Goal: Navigation & Orientation: Find specific page/section

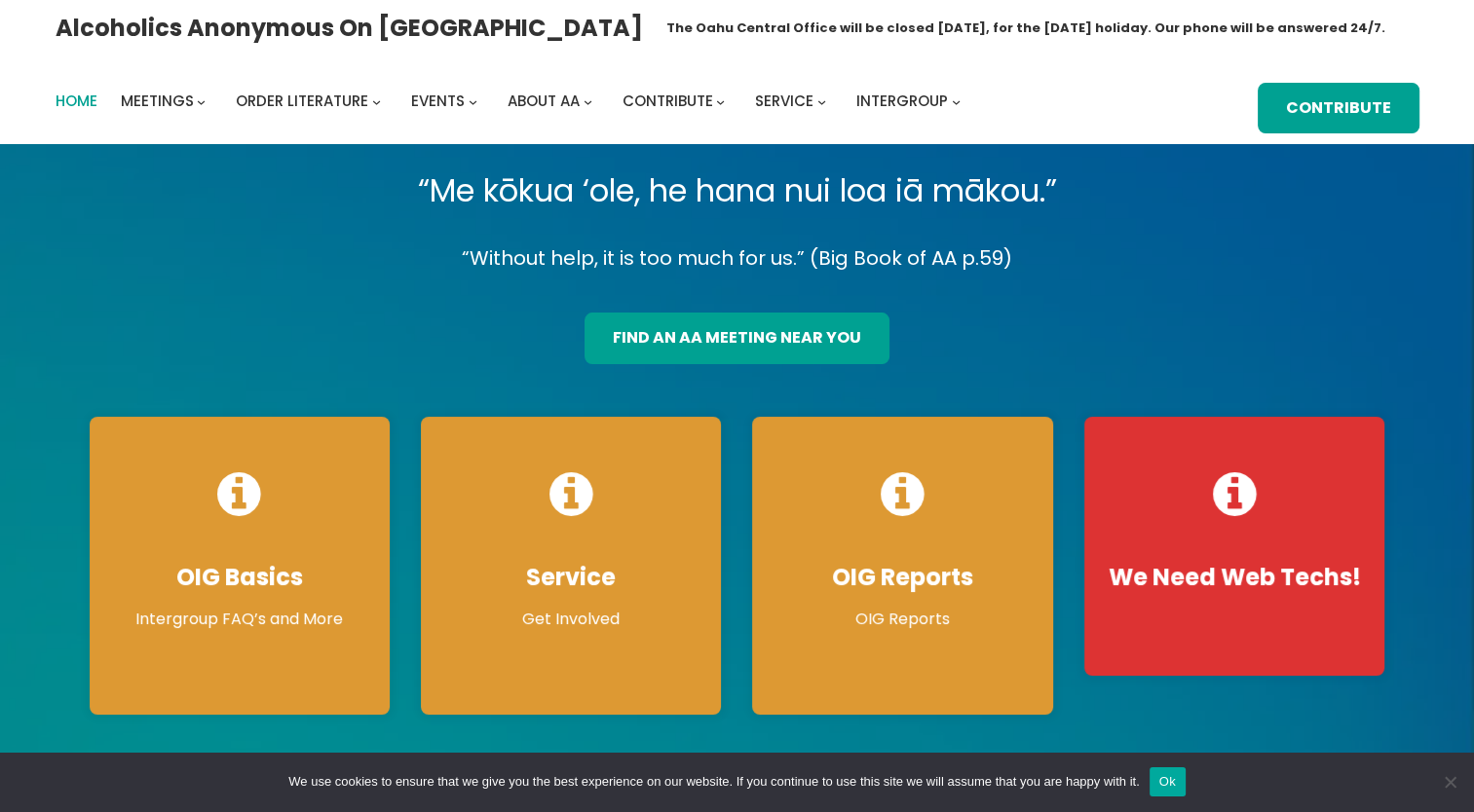
click at [78, 100] on span "Home" at bounding box center [77, 101] width 42 height 21
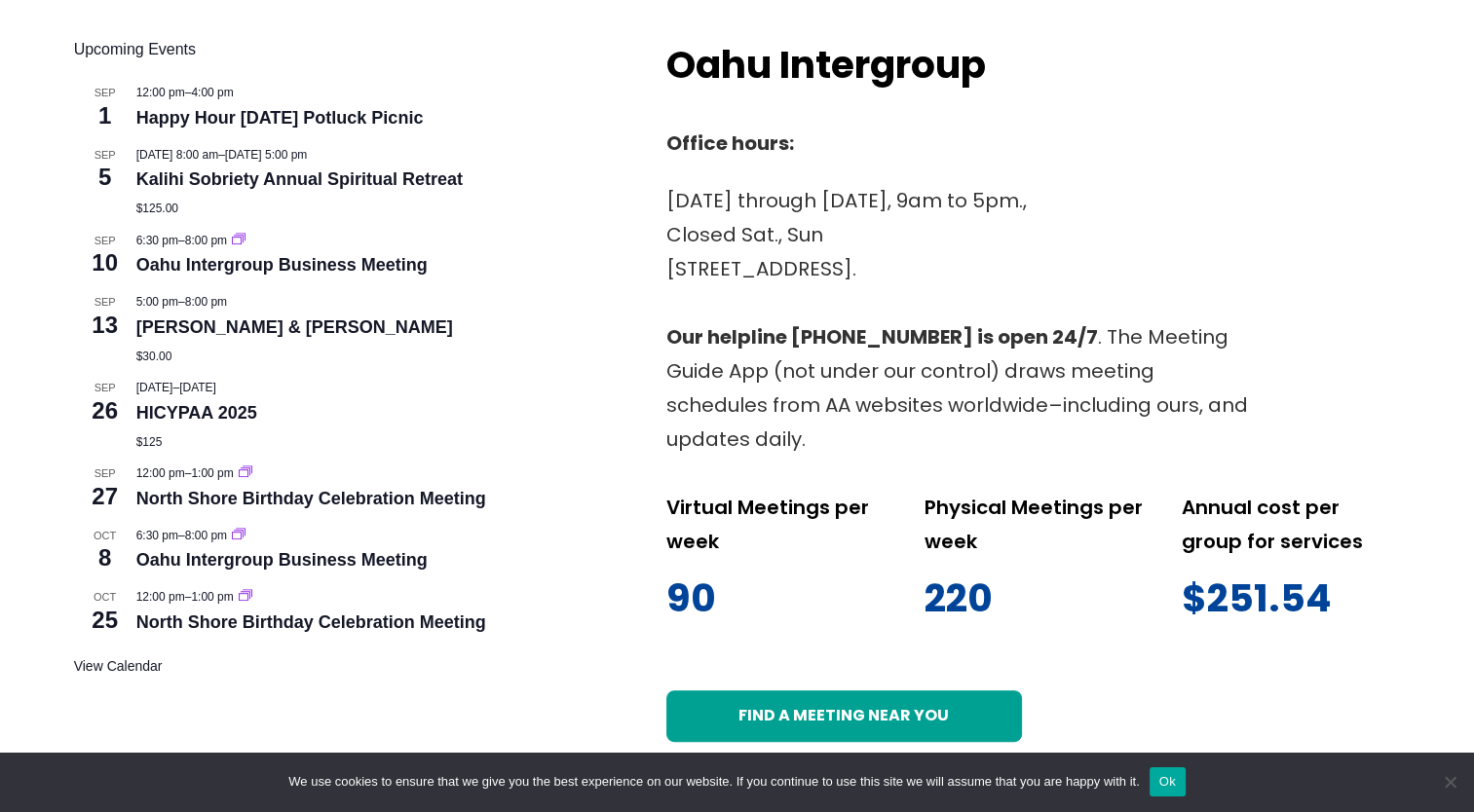
scroll to position [841, 0]
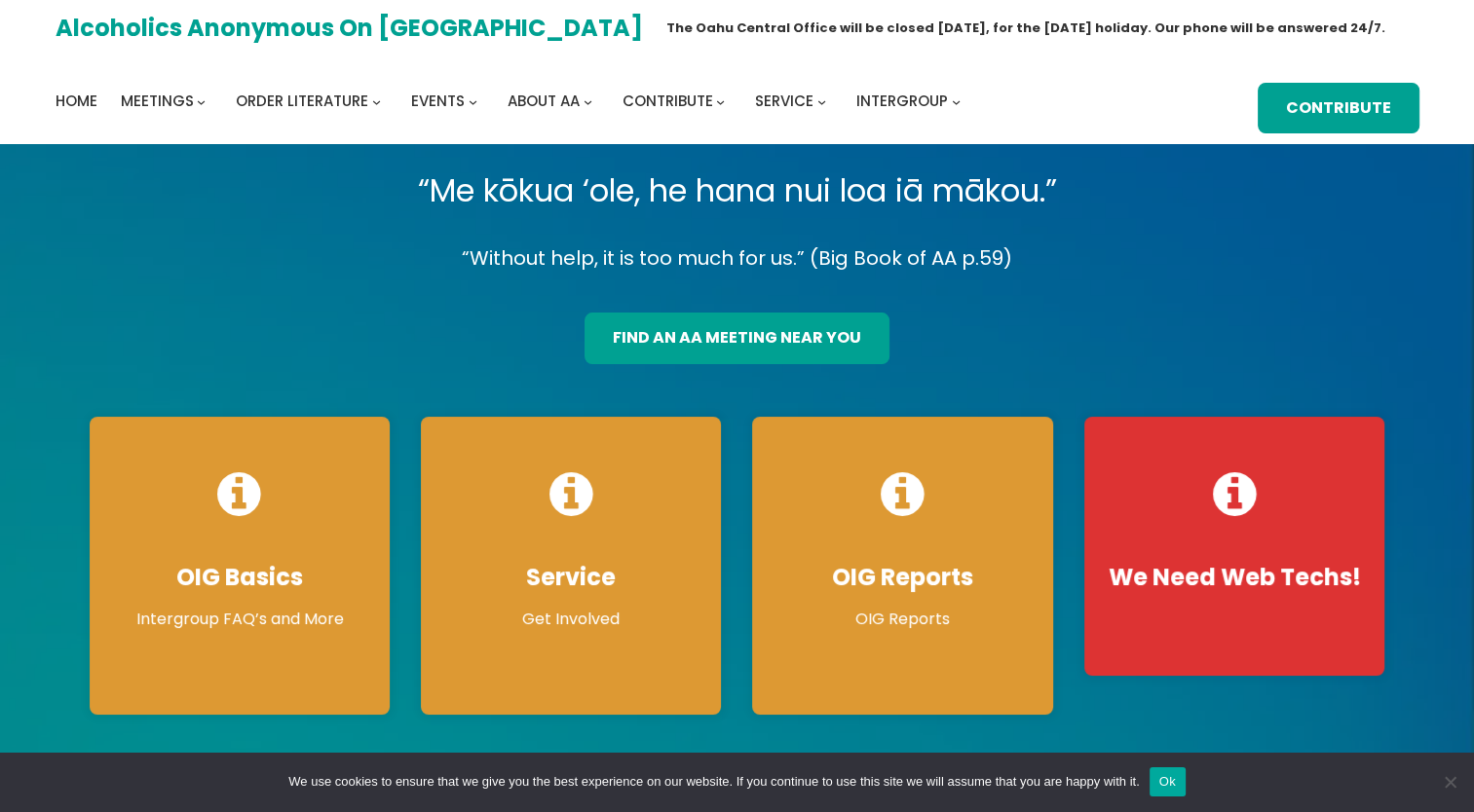
drag, startPoint x: 205, startPoint y: 21, endPoint x: 1095, endPoint y: 98, distance: 893.3
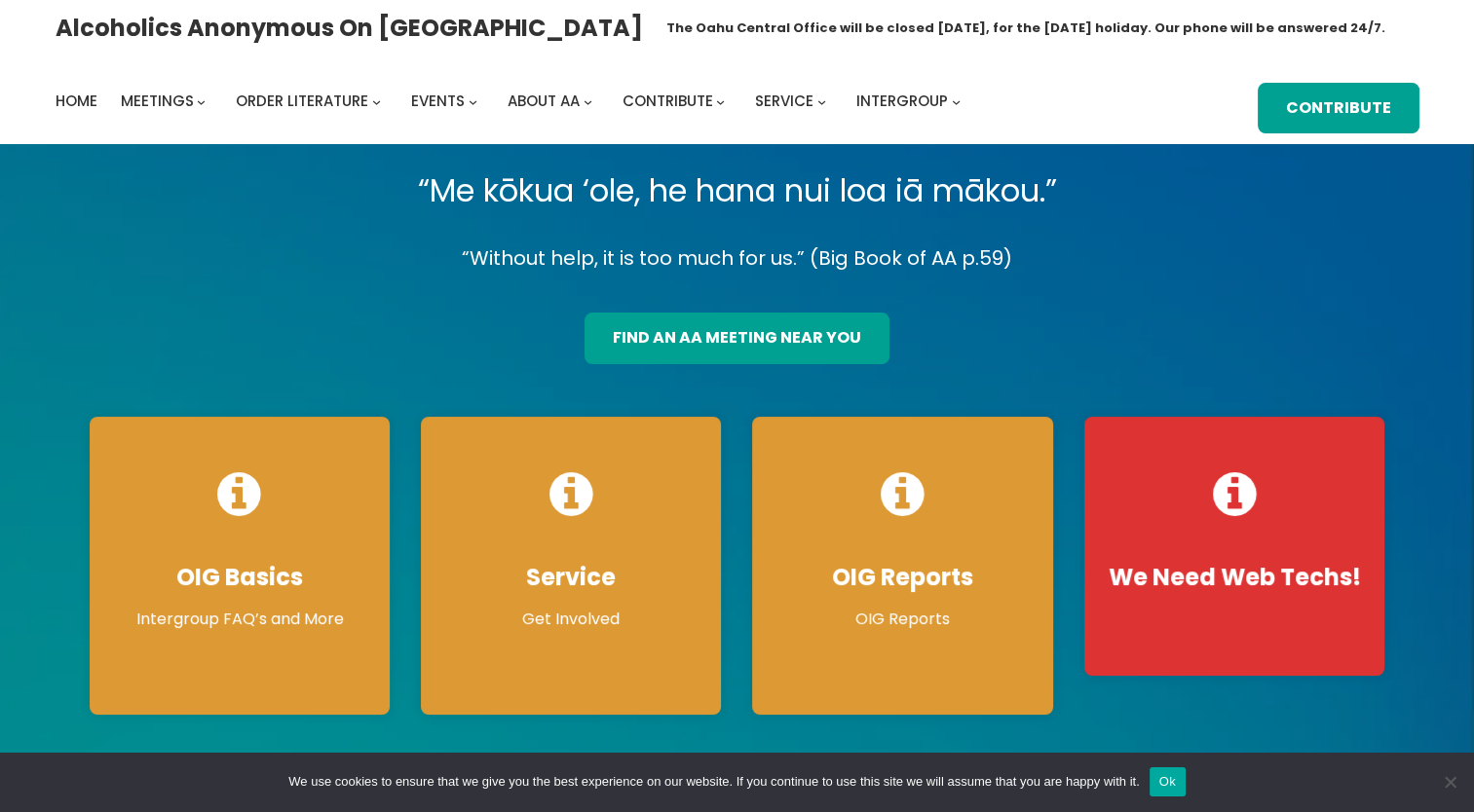
click at [1095, 98] on div "Alcoholics Anonymous on Oahu The Oahu Central Office will be closed Monday, Sep…" at bounding box center [737, 73] width 1364 height 124
click at [208, 144] on span at bounding box center [737, 448] width 1474 height 609
